Goal: Task Accomplishment & Management: Manage account settings

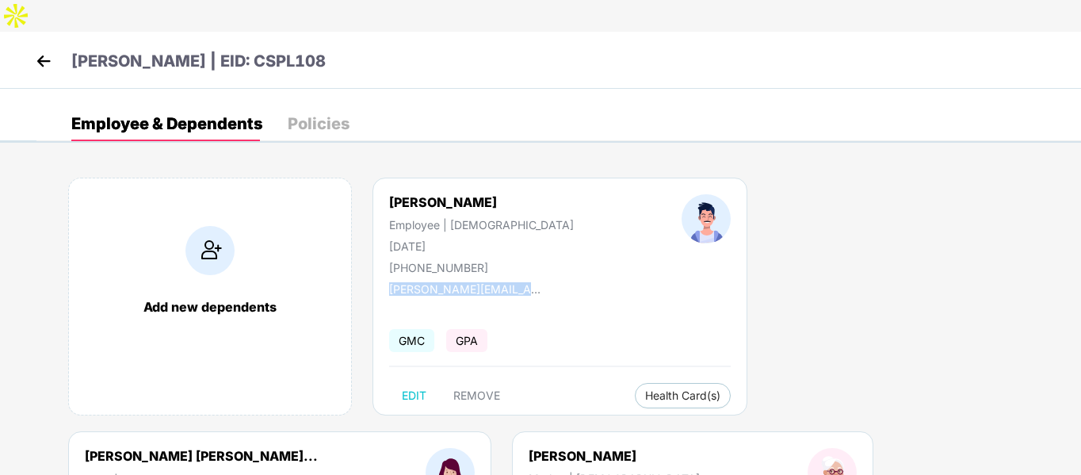
click at [40, 49] on img at bounding box center [44, 61] width 24 height 24
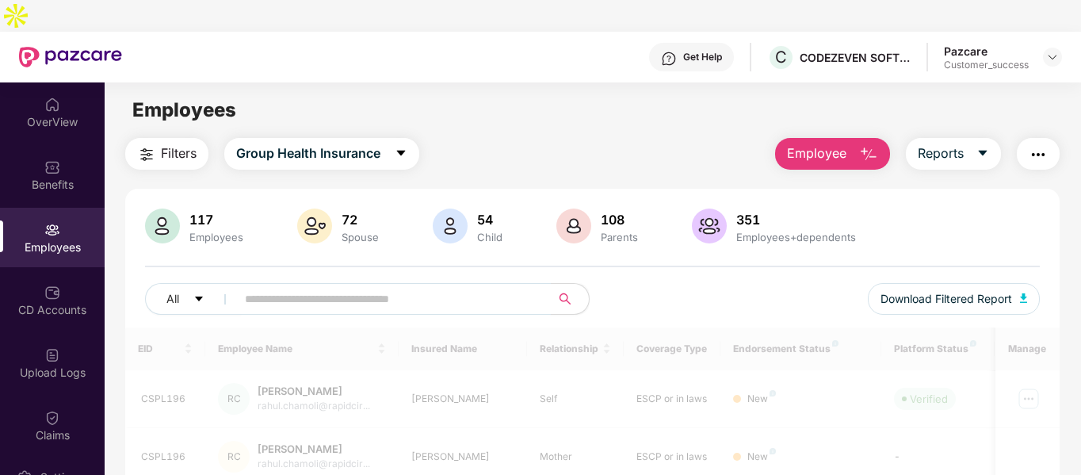
click at [412, 287] on input "text" at bounding box center [387, 299] width 285 height 24
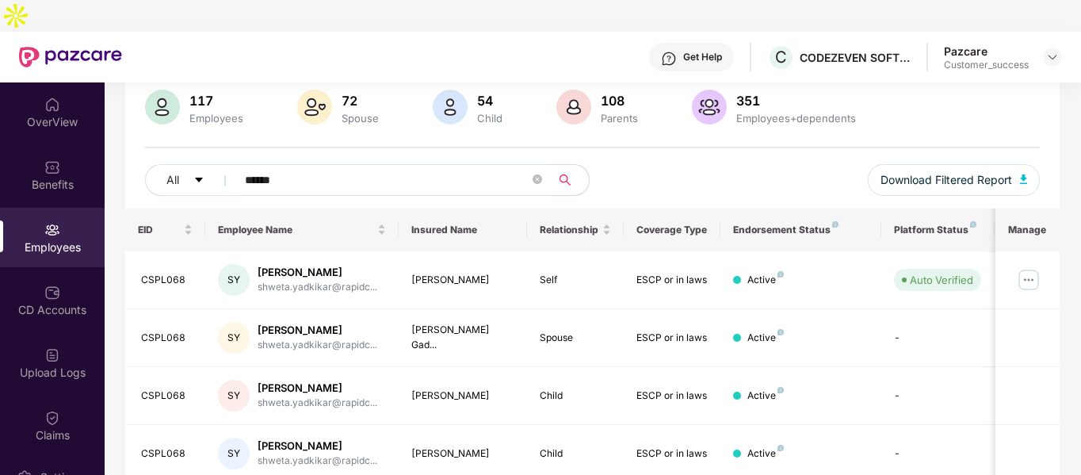
scroll to position [120, 0]
type input "******"
click at [1021, 266] on img at bounding box center [1028, 278] width 25 height 25
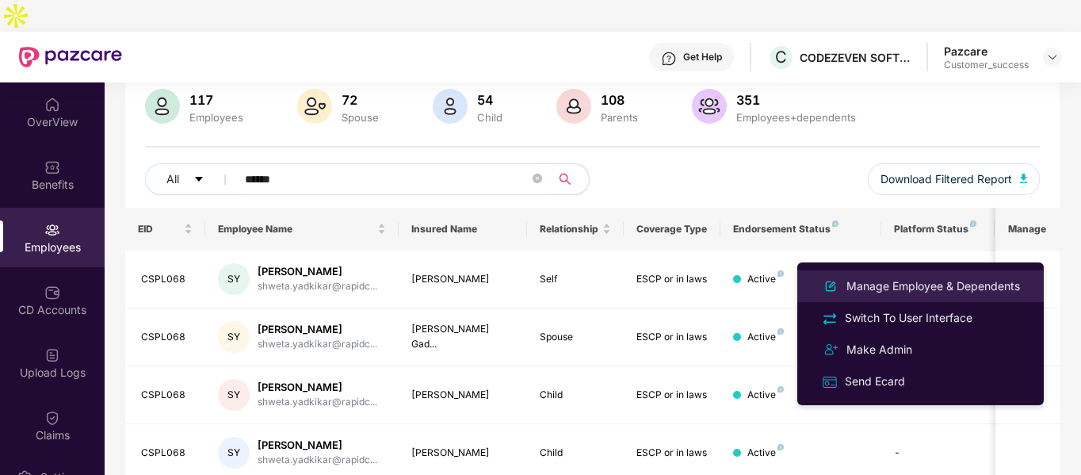
click at [910, 291] on div "Manage Employee & Dependents" at bounding box center [934, 285] width 180 height 17
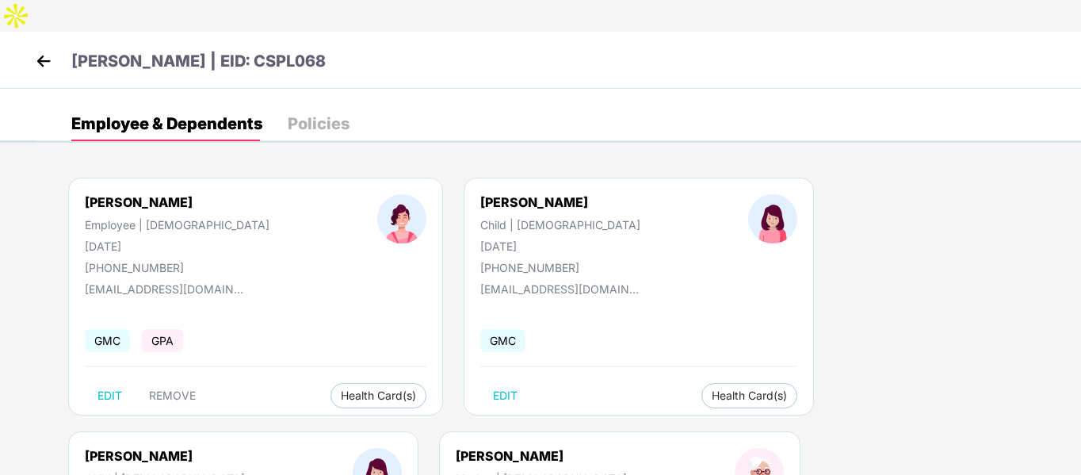
click at [45, 49] on img at bounding box center [44, 61] width 24 height 24
